Goal: Task Accomplishment & Management: Use online tool/utility

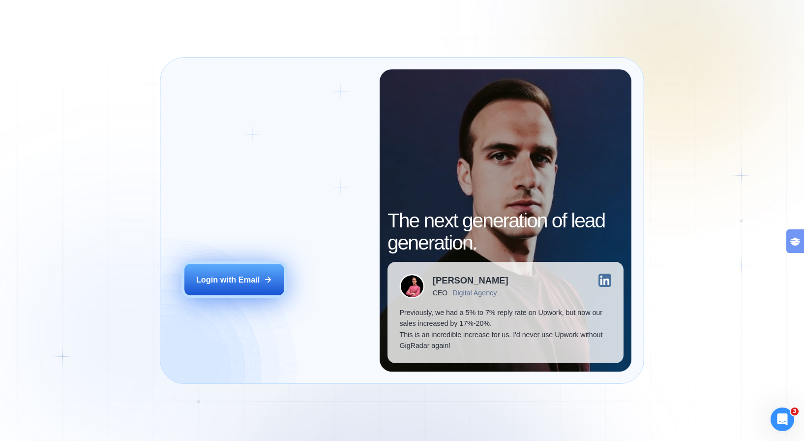
click at [250, 269] on button "Login with Email" at bounding box center [233, 279] width 99 height 31
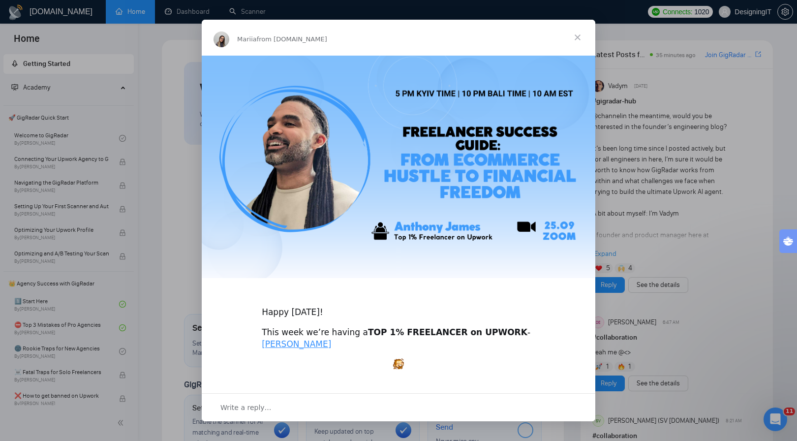
click at [578, 40] on span "Close" at bounding box center [577, 37] width 35 height 35
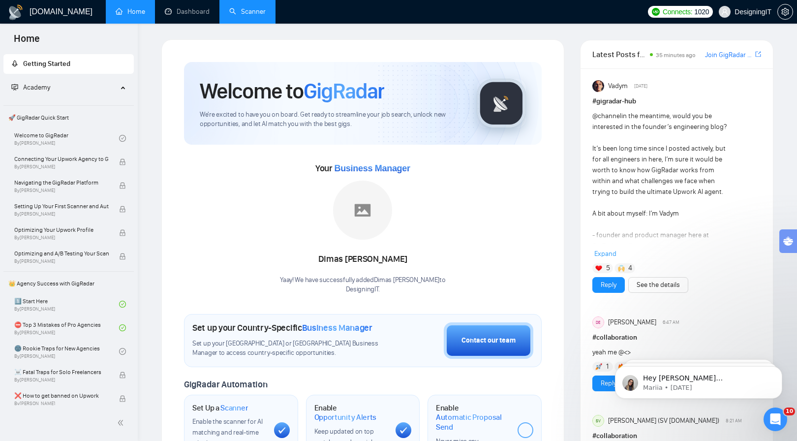
click at [244, 14] on link "Scanner" at bounding box center [247, 11] width 36 height 8
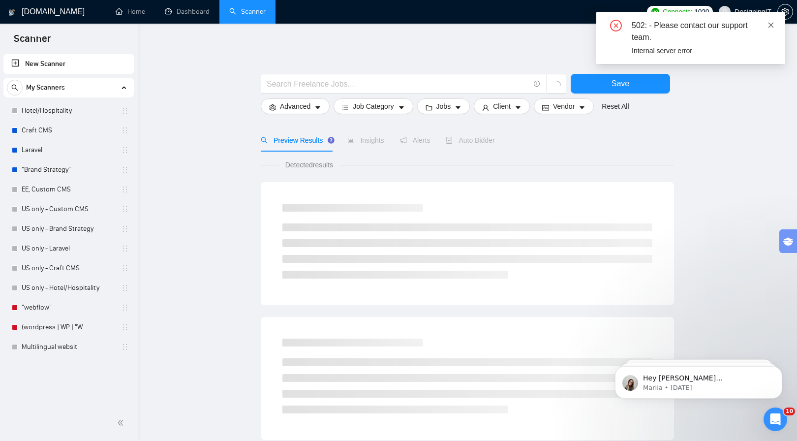
click at [770, 26] on icon "close" at bounding box center [770, 25] width 7 height 7
